Goal: Transaction & Acquisition: Purchase product/service

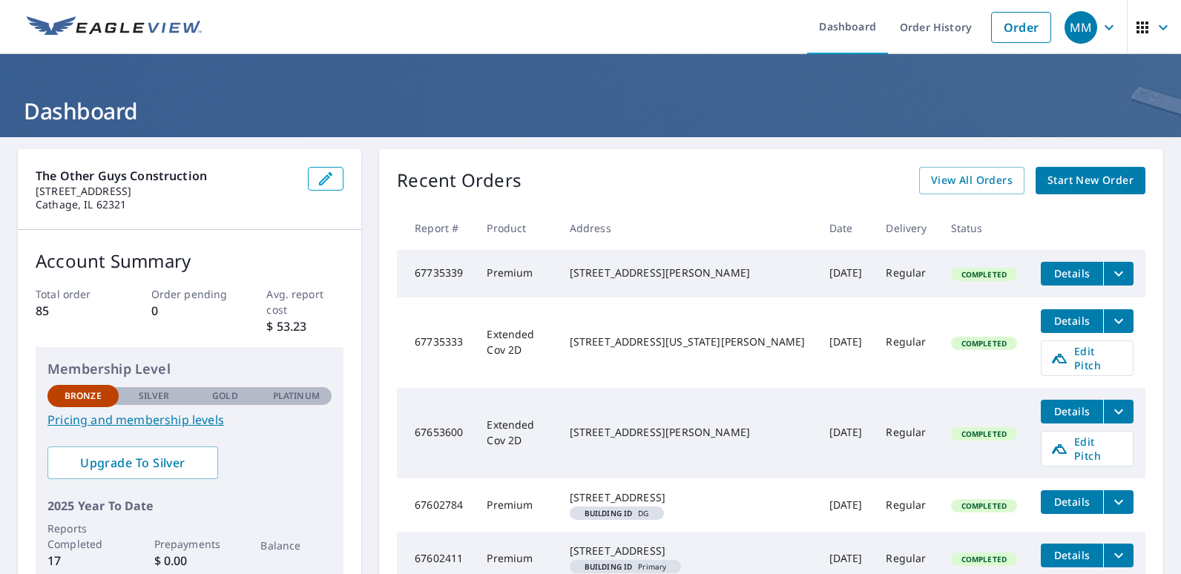
click at [1074, 181] on span "Start New Order" at bounding box center [1090, 180] width 86 height 19
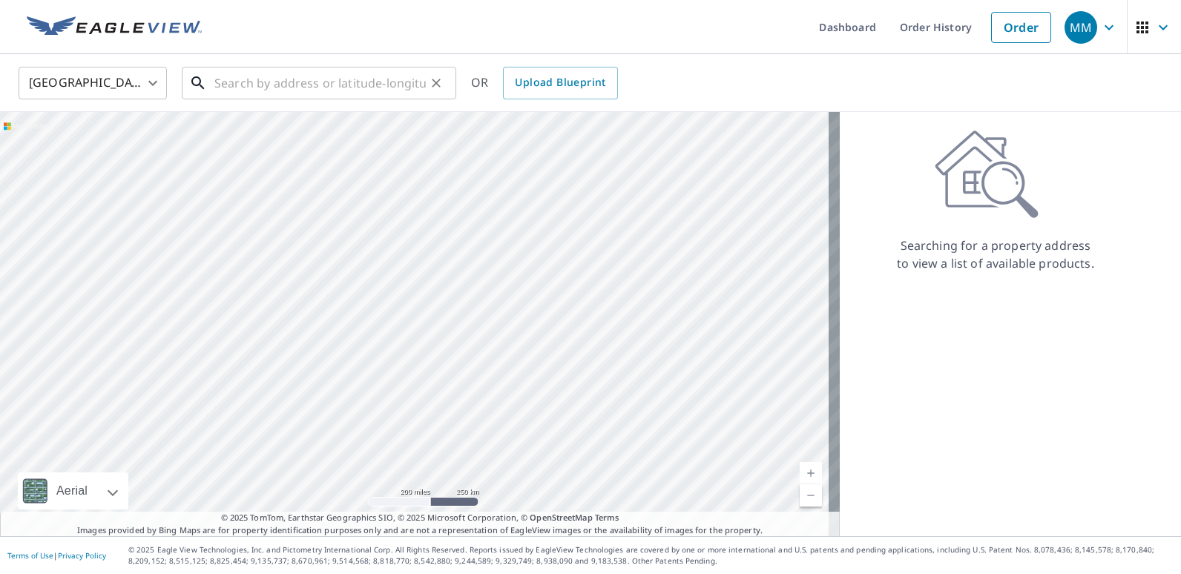
click at [380, 82] on input "text" at bounding box center [319, 83] width 211 height 42
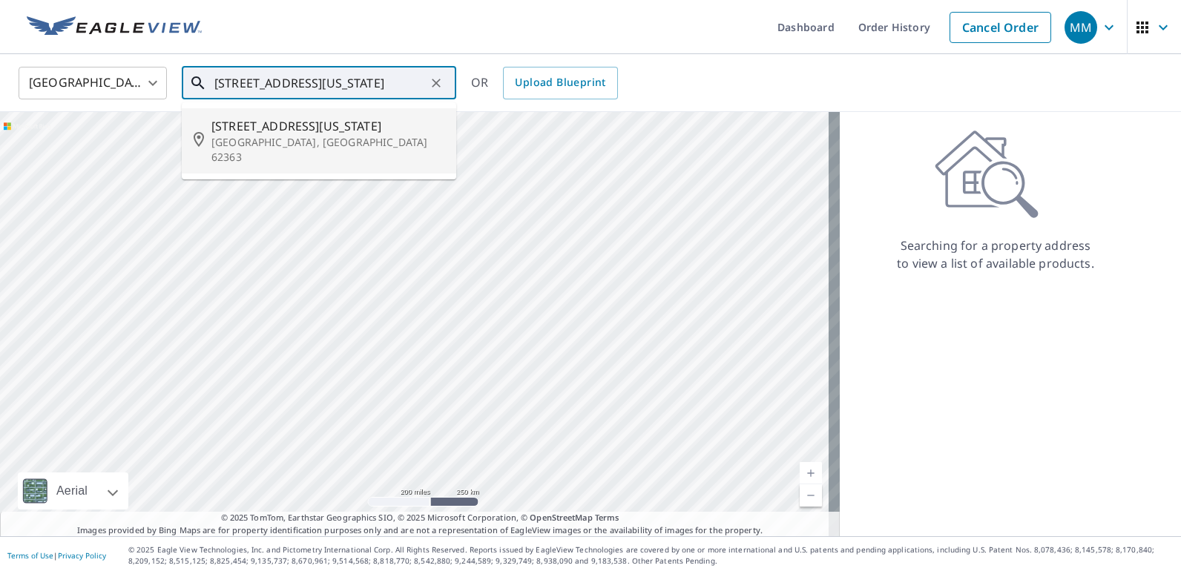
click at [270, 131] on span "[STREET_ADDRESS][US_STATE]" at bounding box center [327, 126] width 233 height 18
type input "[STREET_ADDRESS][US_STATE]"
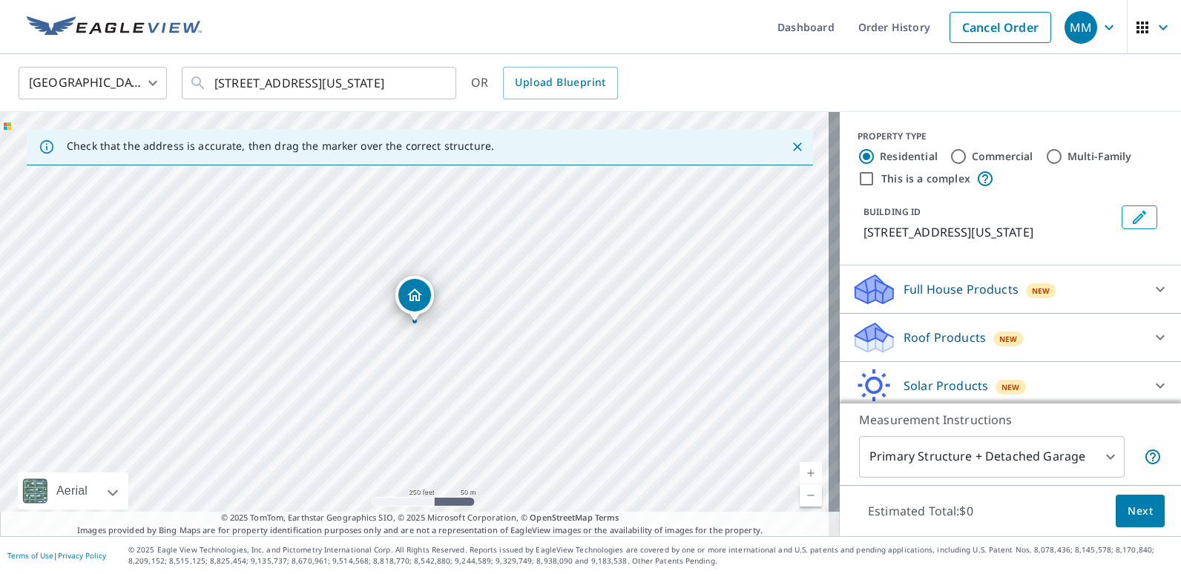
click at [800, 472] on link "Current Level 17, Zoom In" at bounding box center [810, 473] width 22 height 22
drag, startPoint x: 416, startPoint y: 294, endPoint x: 431, endPoint y: 297, distance: 15.3
click at [1151, 334] on icon at bounding box center [1160, 338] width 18 height 18
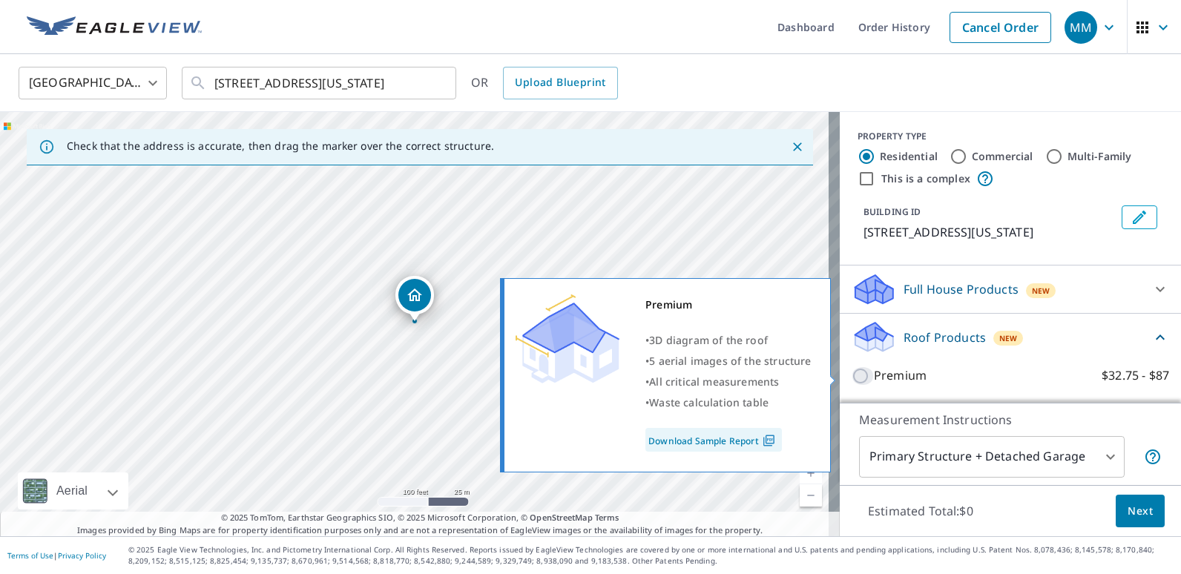
click at [851, 376] on input "Premium $32.75 - $87" at bounding box center [862, 376] width 22 height 18
checkbox input "true"
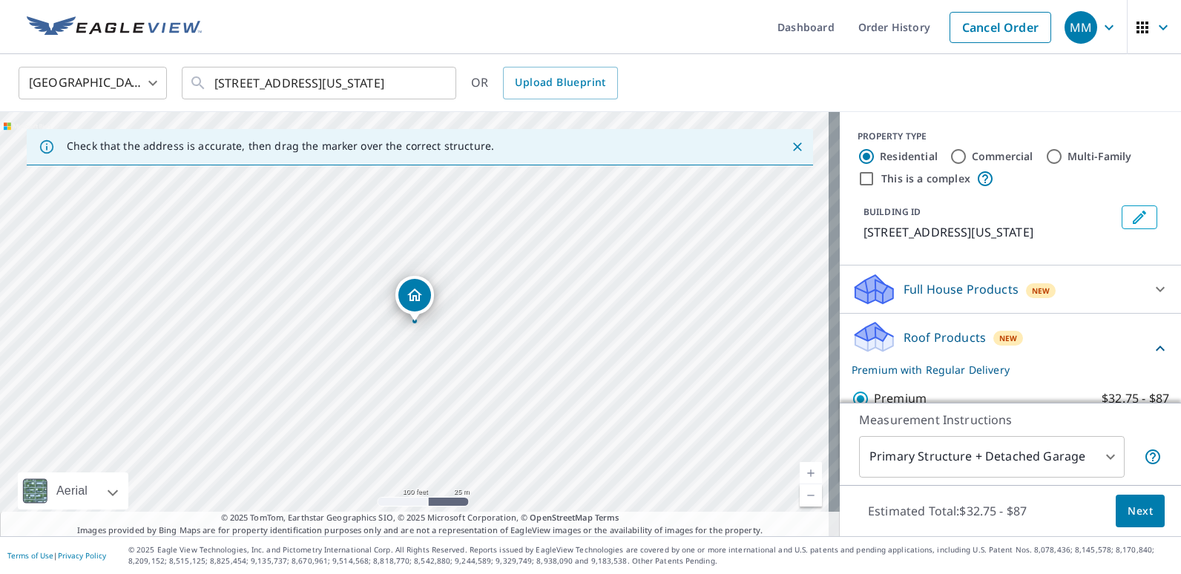
click at [1127, 512] on span "Next" at bounding box center [1139, 511] width 25 height 19
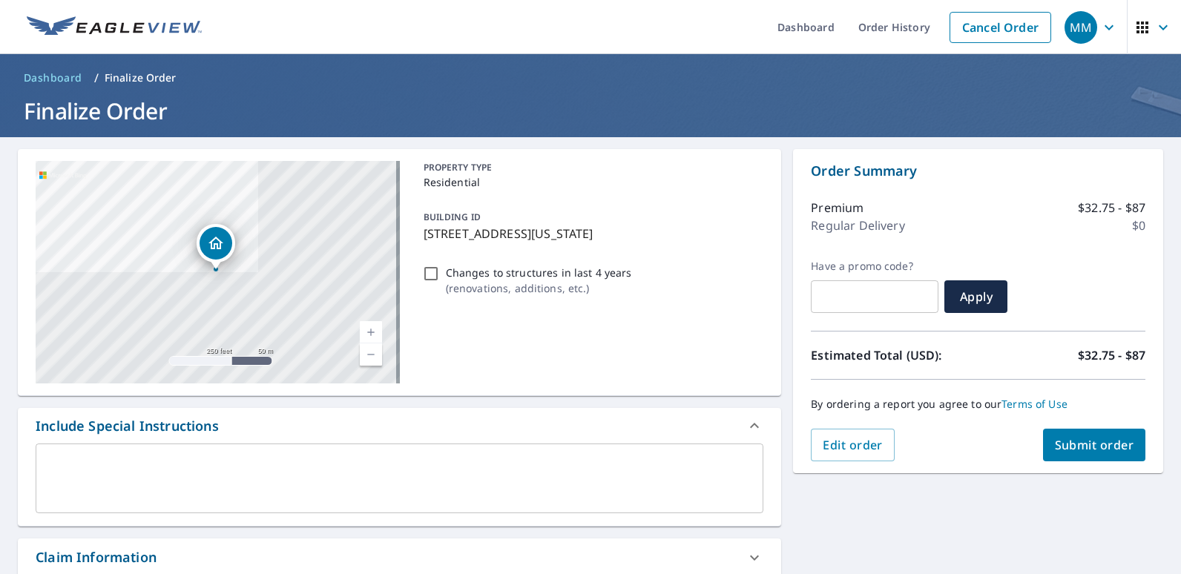
click at [1081, 446] on span "Submit order" at bounding box center [1094, 445] width 79 height 16
